Goal: Task Accomplishment & Management: Complete application form

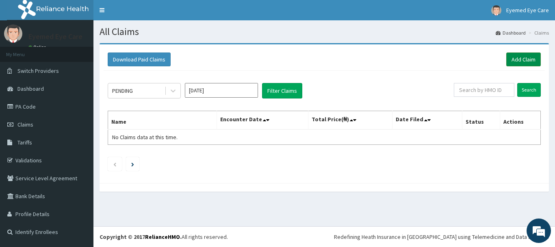
click at [522, 56] on link "Add Claim" at bounding box center [523, 59] width 35 height 14
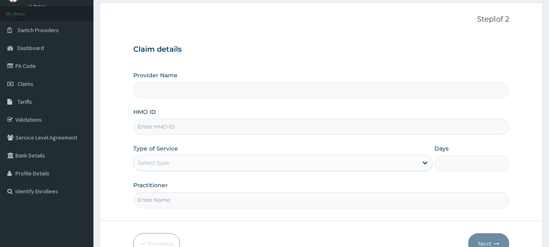
click at [205, 93] on input "Provider Name" at bounding box center [321, 90] width 376 height 16
click at [190, 128] on input "HMO ID" at bounding box center [321, 127] width 376 height 16
type input "Eyemed Eye Care"
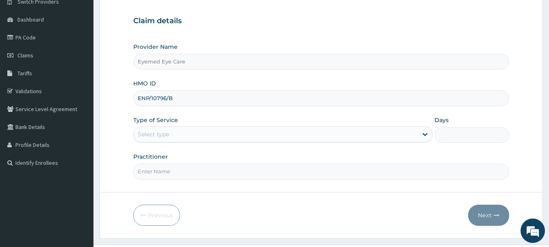
scroll to position [87, 0]
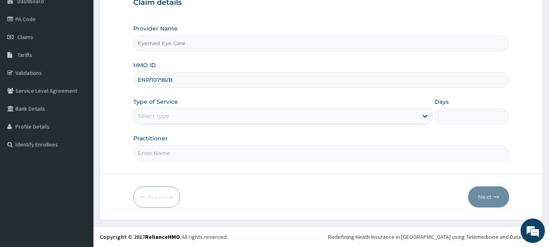
type input "ENP/10796/B"
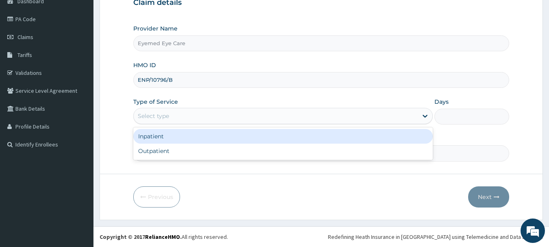
click at [190, 118] on div "Select type" at bounding box center [276, 115] width 284 height 13
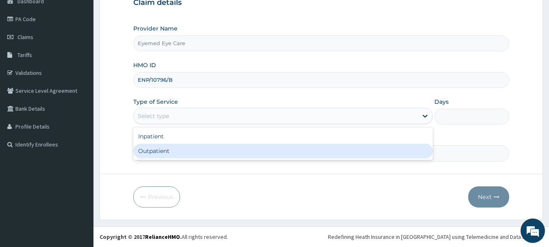
click at [190, 154] on div "Outpatient" at bounding box center [282, 150] width 299 height 15
type input "1"
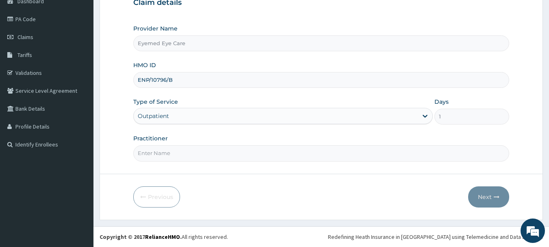
click at [320, 156] on input "Practitioner" at bounding box center [321, 153] width 376 height 16
click at [199, 154] on input "Practitioner" at bounding box center [321, 153] width 376 height 16
click at [169, 160] on input "Practitioner" at bounding box center [321, 153] width 376 height 16
type input "DR NONYE"
click at [489, 199] on button "Next" at bounding box center [488, 196] width 41 height 21
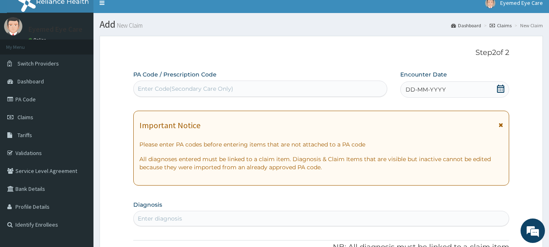
scroll to position [6, 0]
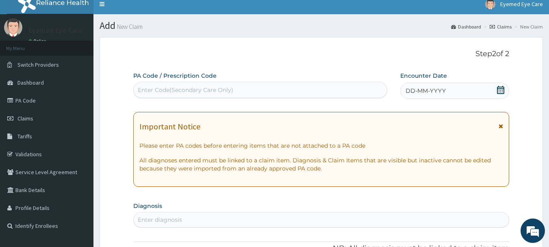
click at [226, 92] on div "Enter Code(Secondary Care Only)" at bounding box center [185, 90] width 95 height 8
type input "PA/0F5BF2"
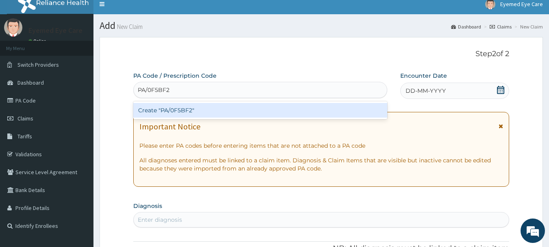
click at [230, 109] on div "Create "PA/0F5BF2"" at bounding box center [260, 110] width 254 height 15
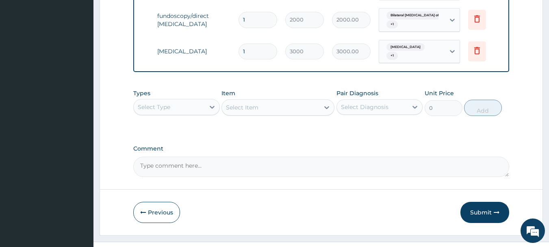
scroll to position [510, 0]
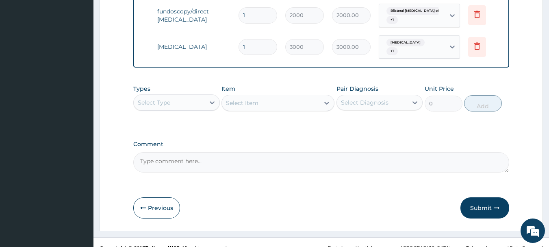
click at [269, 153] on textarea "Comment" at bounding box center [321, 162] width 376 height 20
type textarea "LENS AND FRAME =#50,000"
click at [471, 200] on button "Submit" at bounding box center [484, 207] width 49 height 21
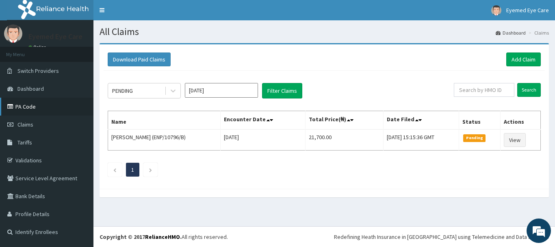
click at [38, 104] on link "PA Code" at bounding box center [46, 106] width 93 height 18
click at [525, 58] on link "Add Claim" at bounding box center [523, 59] width 35 height 14
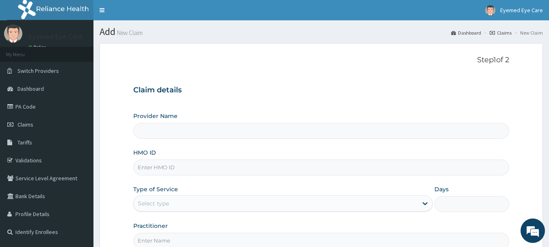
click at [183, 170] on input "HMO ID" at bounding box center [321, 167] width 376 height 16
type input "Eyemed Eye Care"
type input "ENP/10796/A"
click at [175, 200] on div "Select type" at bounding box center [276, 203] width 284 height 13
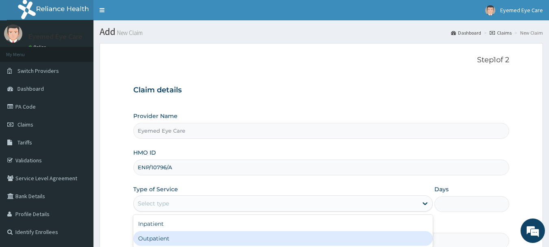
click at [177, 235] on div "Outpatient" at bounding box center [282, 238] width 299 height 15
type input "1"
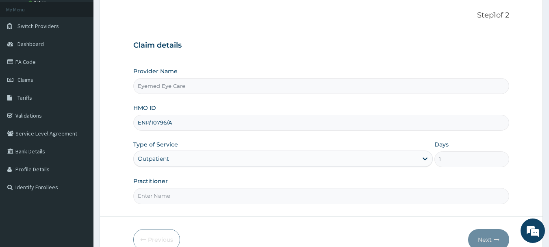
scroll to position [81, 0]
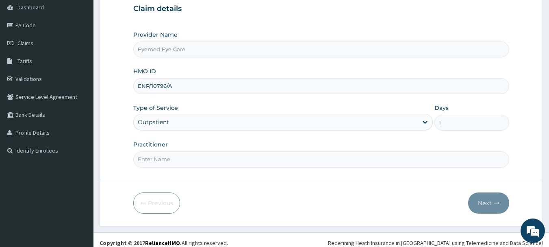
click at [210, 160] on input "Practitioner" at bounding box center [321, 159] width 376 height 16
type input "DR NONYE"
click at [487, 203] on button "Next" at bounding box center [488, 202] width 41 height 21
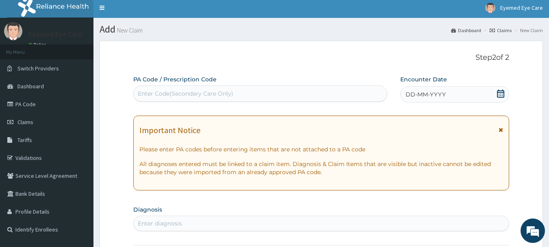
scroll to position [0, 0]
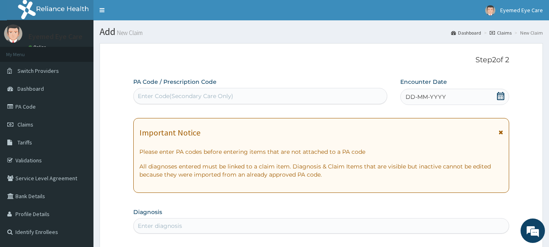
click at [257, 94] on div "Enter Code(Secondary Care Only)" at bounding box center [260, 95] width 253 height 13
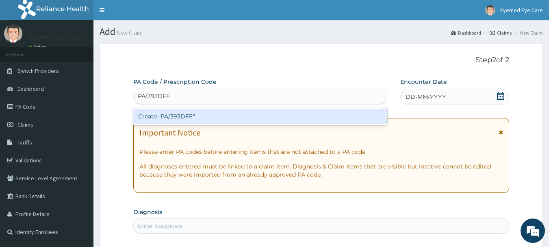
type input "PA/393DFF"
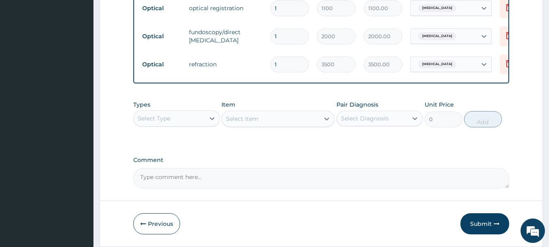
scroll to position [464, 0]
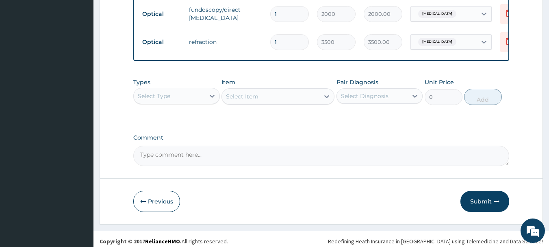
click at [218, 164] on textarea "Comment" at bounding box center [321, 155] width 376 height 20
type textarea "LENS AND FRAME=#50000"
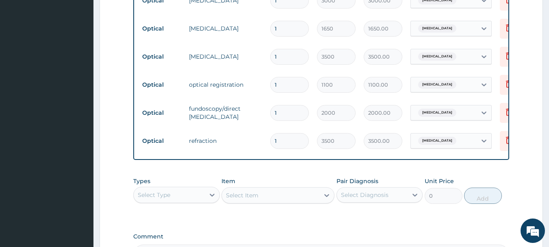
scroll to position [475, 0]
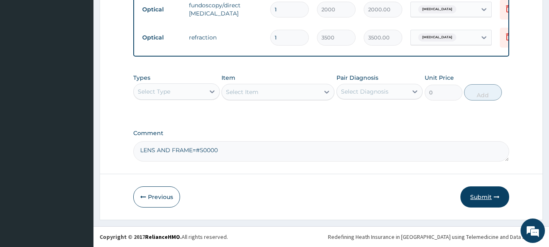
click at [475, 197] on button "Submit" at bounding box center [484, 196] width 49 height 21
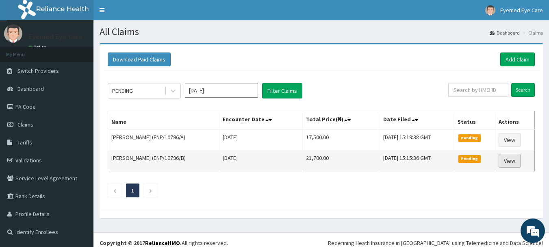
click at [512, 159] on link "View" at bounding box center [509, 161] width 22 height 14
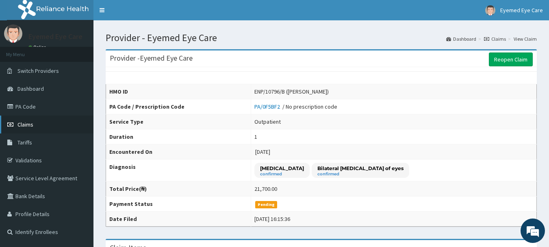
click at [39, 122] on link "Claims" at bounding box center [46, 124] width 93 height 18
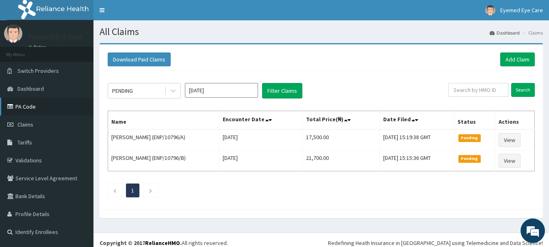
click at [31, 108] on link "PA Code" at bounding box center [46, 106] width 93 height 18
